Goal: Book appointment/travel/reservation

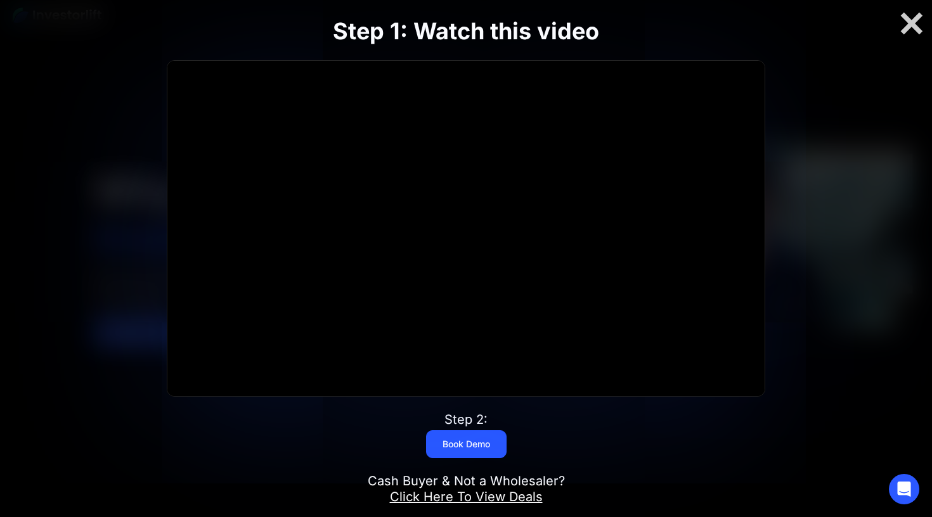
click at [466, 448] on link "Book Demo" at bounding box center [466, 444] width 81 height 28
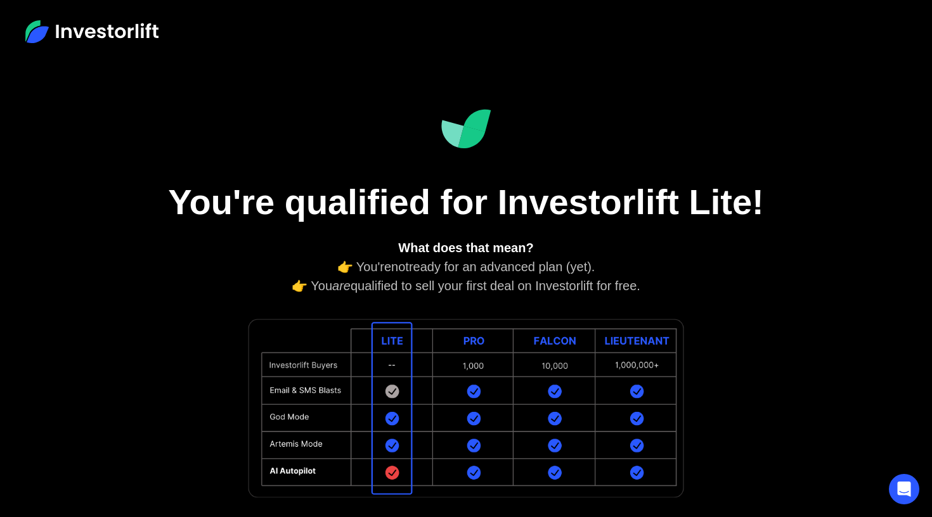
click at [203, 350] on div at bounding box center [466, 408] width 596 height 188
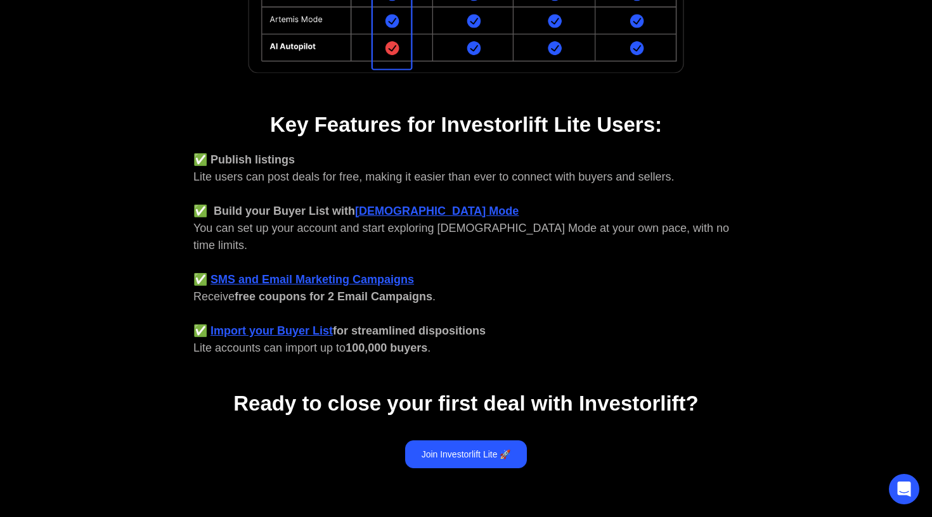
scroll to position [427, 0]
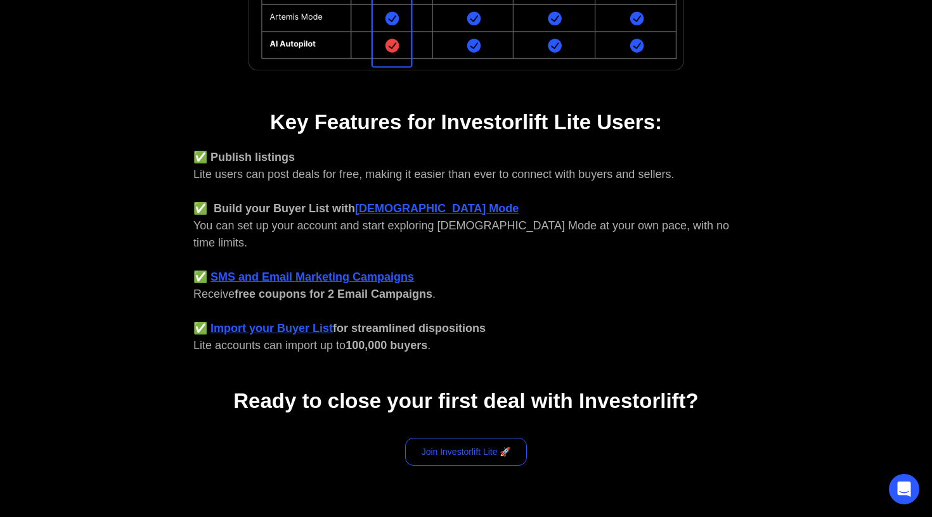
click at [449, 438] on link "Join Investorlift Lite 🚀" at bounding box center [466, 452] width 122 height 28
